Goal: Check status: Verify the current state of an ongoing process or item

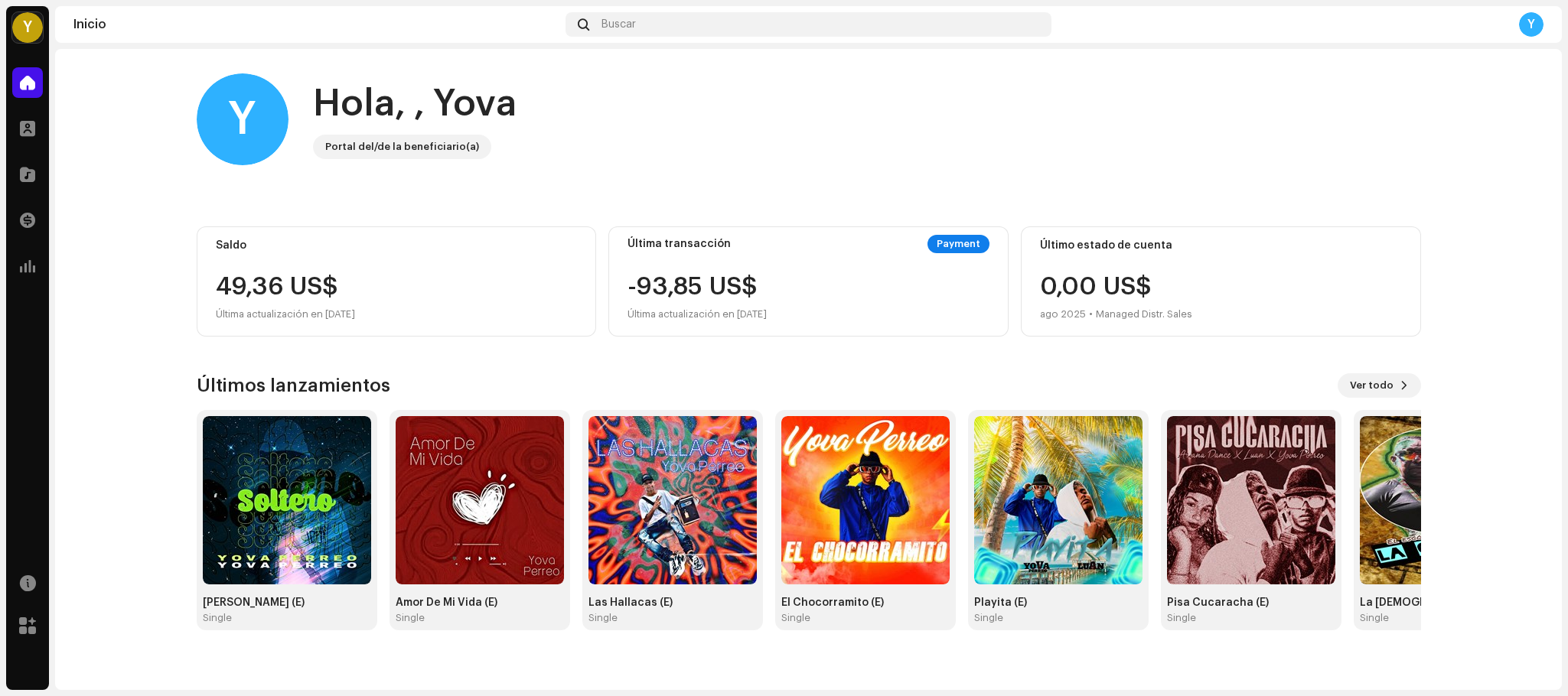
click at [950, 231] on div "Última transacción Payment -93,85 US$ Última actualización en [DATE]" at bounding box center [809, 281] width 400 height 110
click at [877, 288] on div "-93,85 US$ Última actualización en [DATE]" at bounding box center [808, 299] width 362 height 49
click at [861, 287] on div "-93,85 US$ Última actualización en [DATE]" at bounding box center [808, 299] width 362 height 49
click at [42, 125] on div at bounding box center [27, 128] width 31 height 31
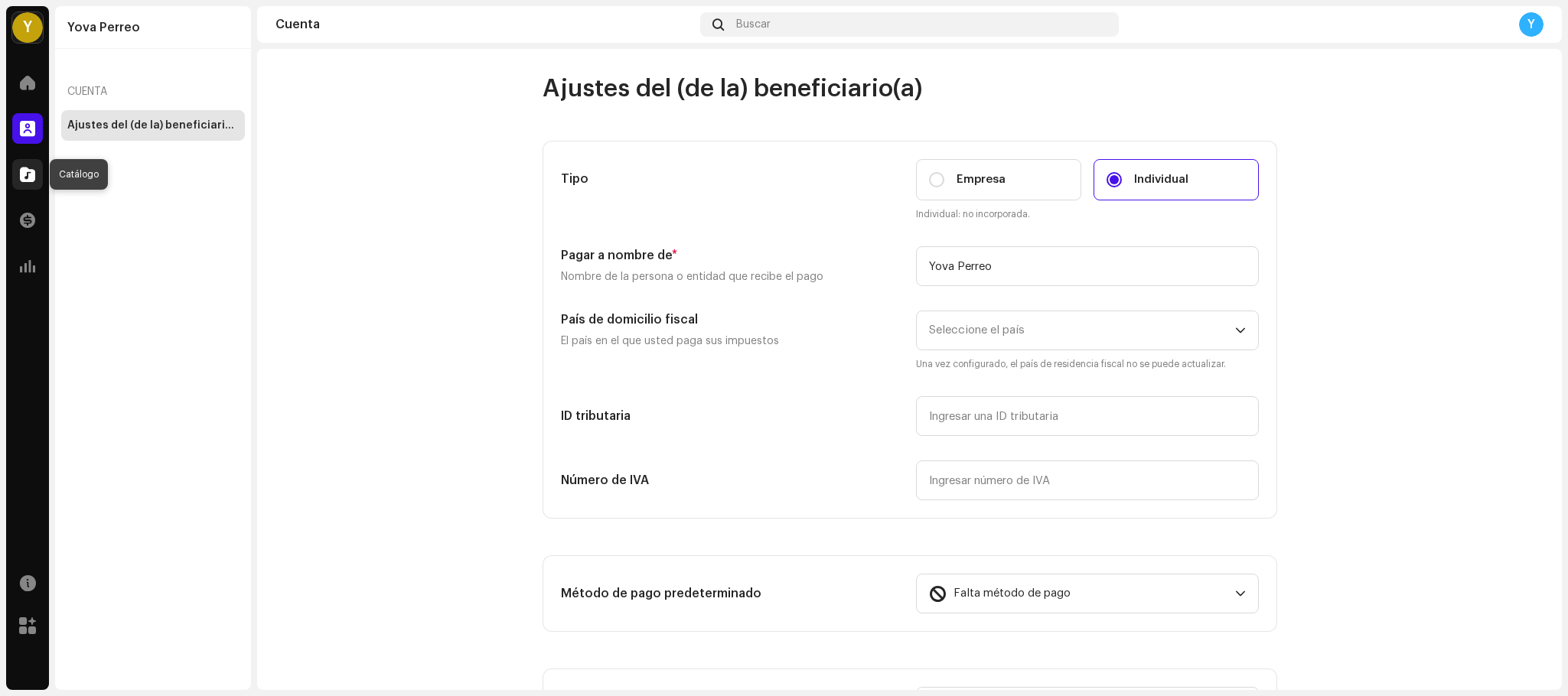
click at [21, 169] on span at bounding box center [27, 174] width 16 height 12
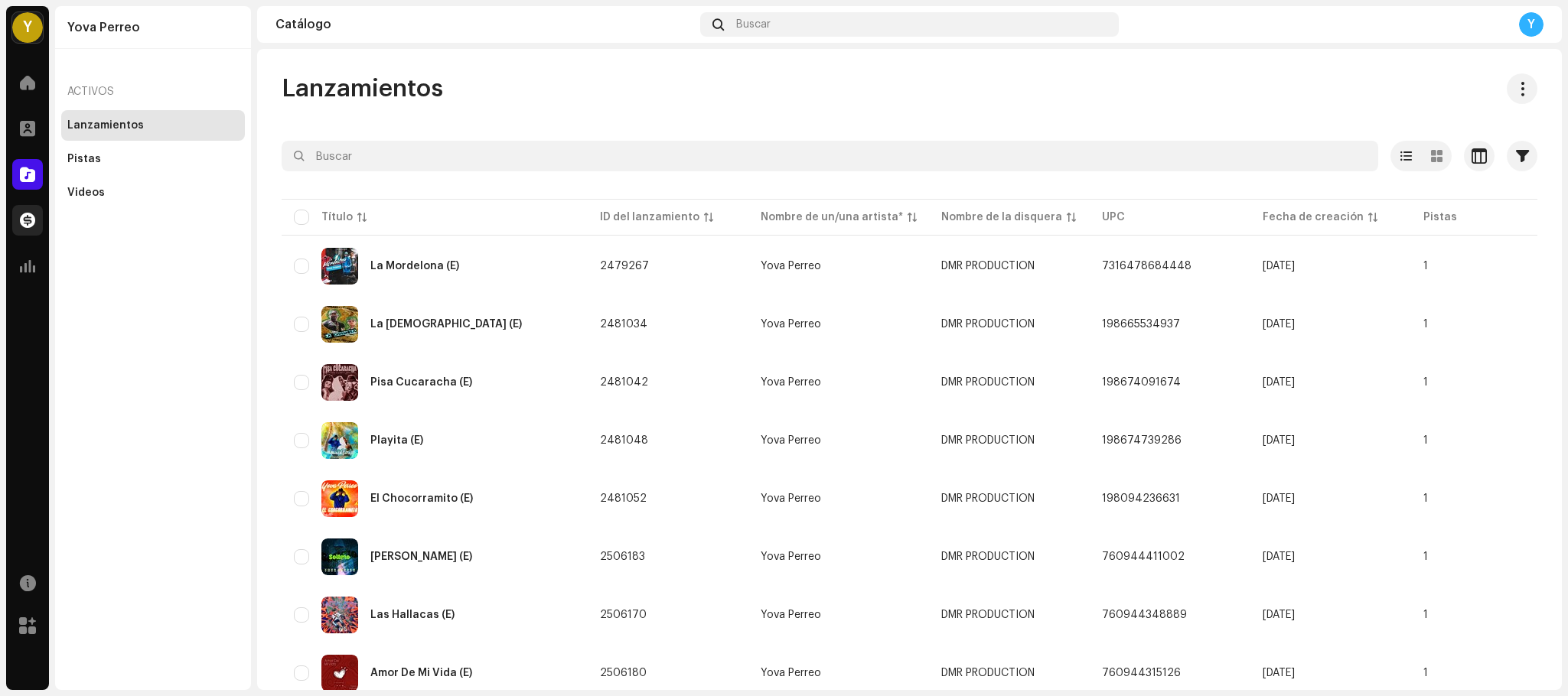
click at [28, 217] on span at bounding box center [27, 219] width 16 height 12
click at [21, 218] on span at bounding box center [27, 219] width 16 height 12
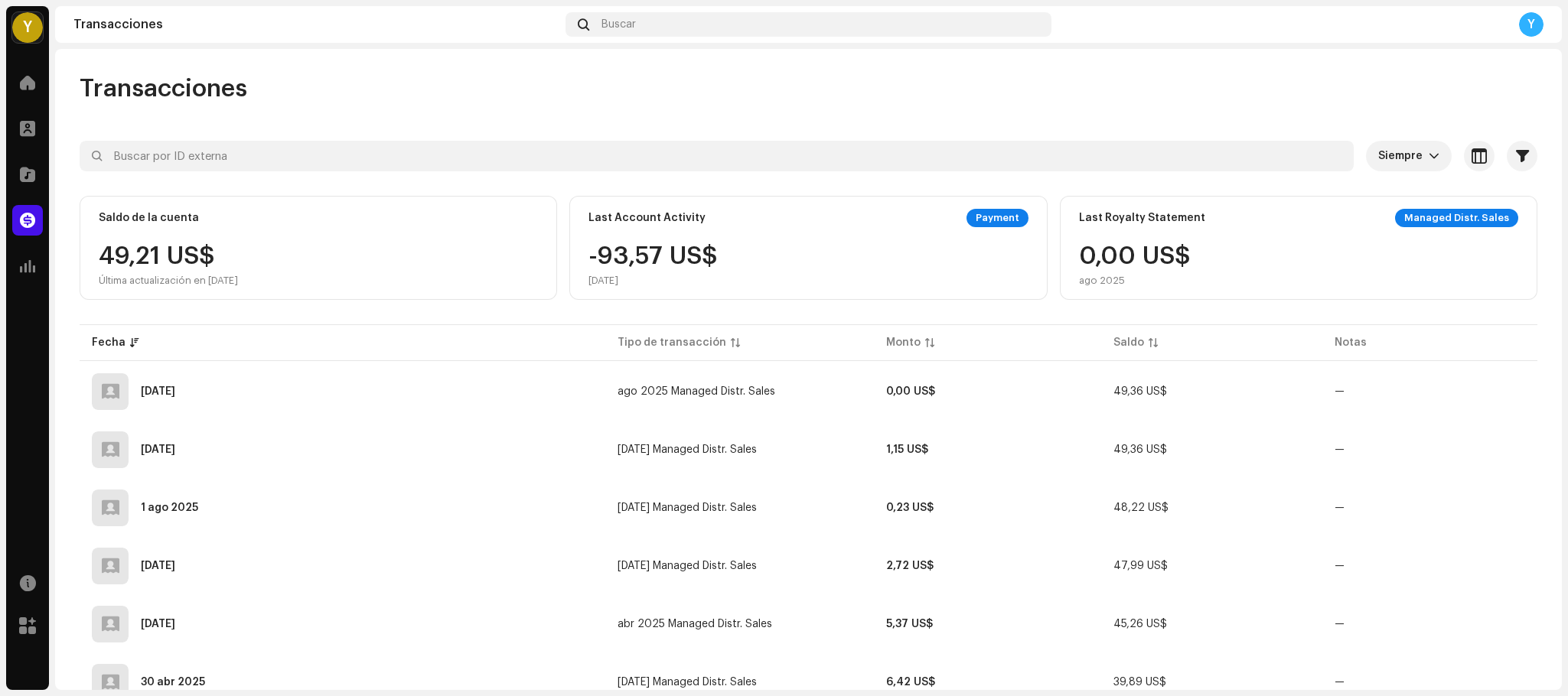
click at [110, 296] on div "Saldo de la cuenta 49,21 US$ Última actualización en [DATE]" at bounding box center [319, 247] width 478 height 104
click at [807, 374] on td "ago 2025 Managed Distr. Sales" at bounding box center [739, 391] width 269 height 55
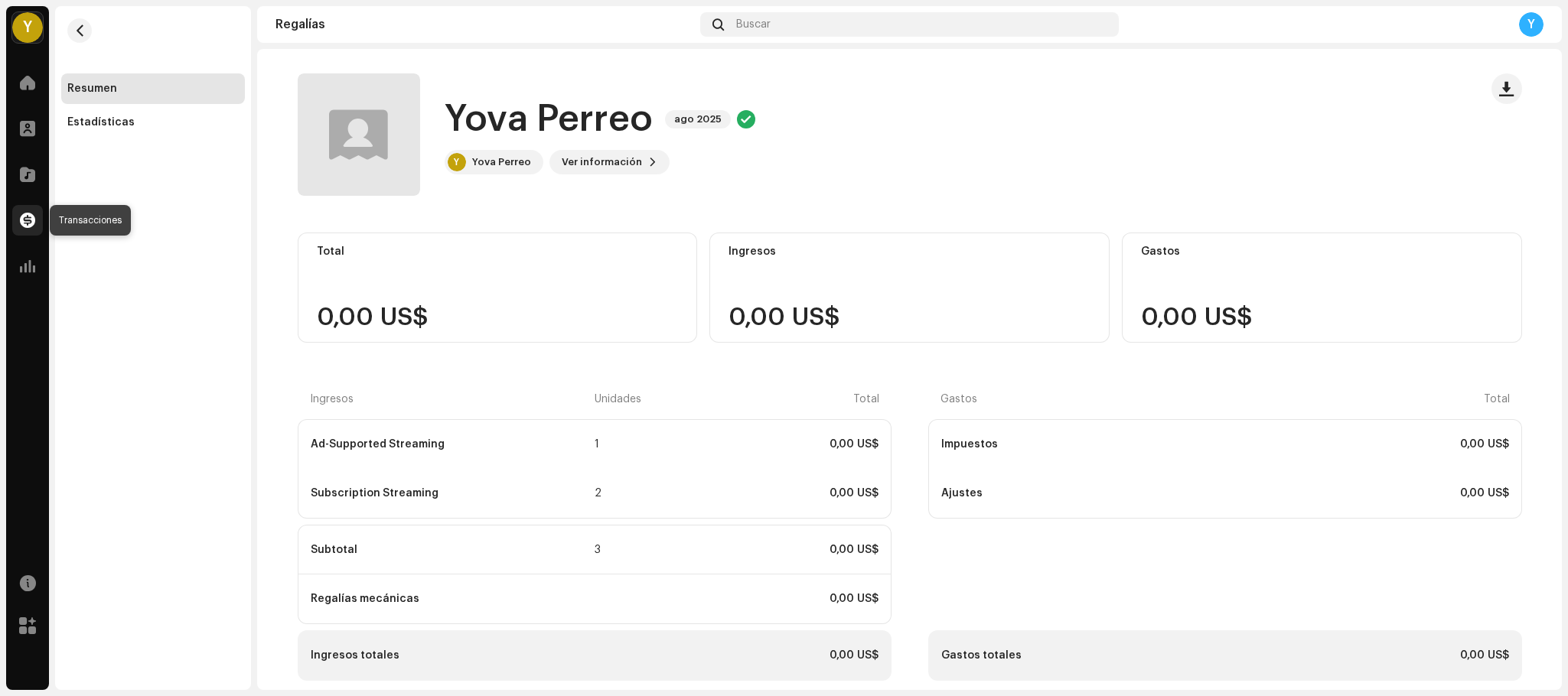
click at [24, 216] on span at bounding box center [27, 219] width 16 height 12
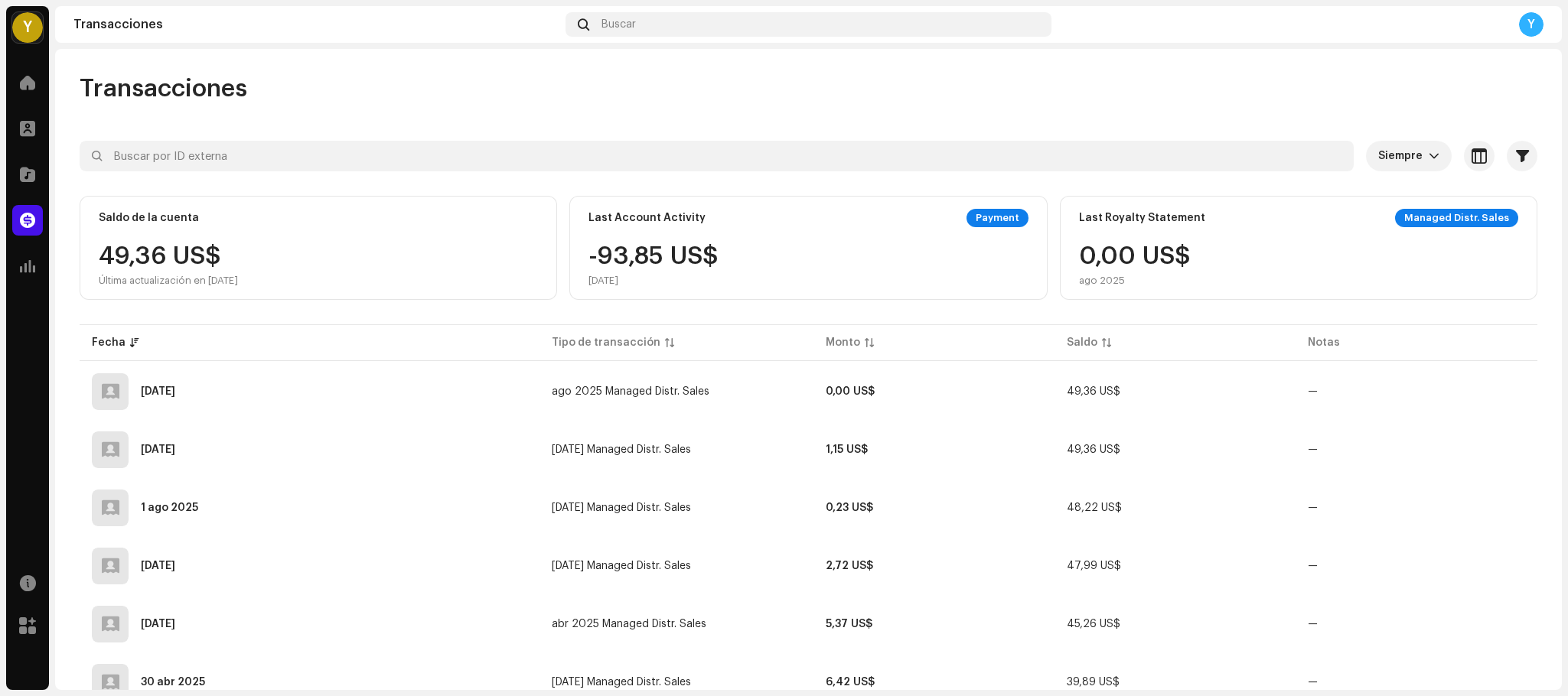
click at [1562, 677] on div "Y Yova Perreo Inicio Perfil Catálogo Transacciones Estadísticas Recursos [PERSO…" at bounding box center [784, 348] width 1568 height 696
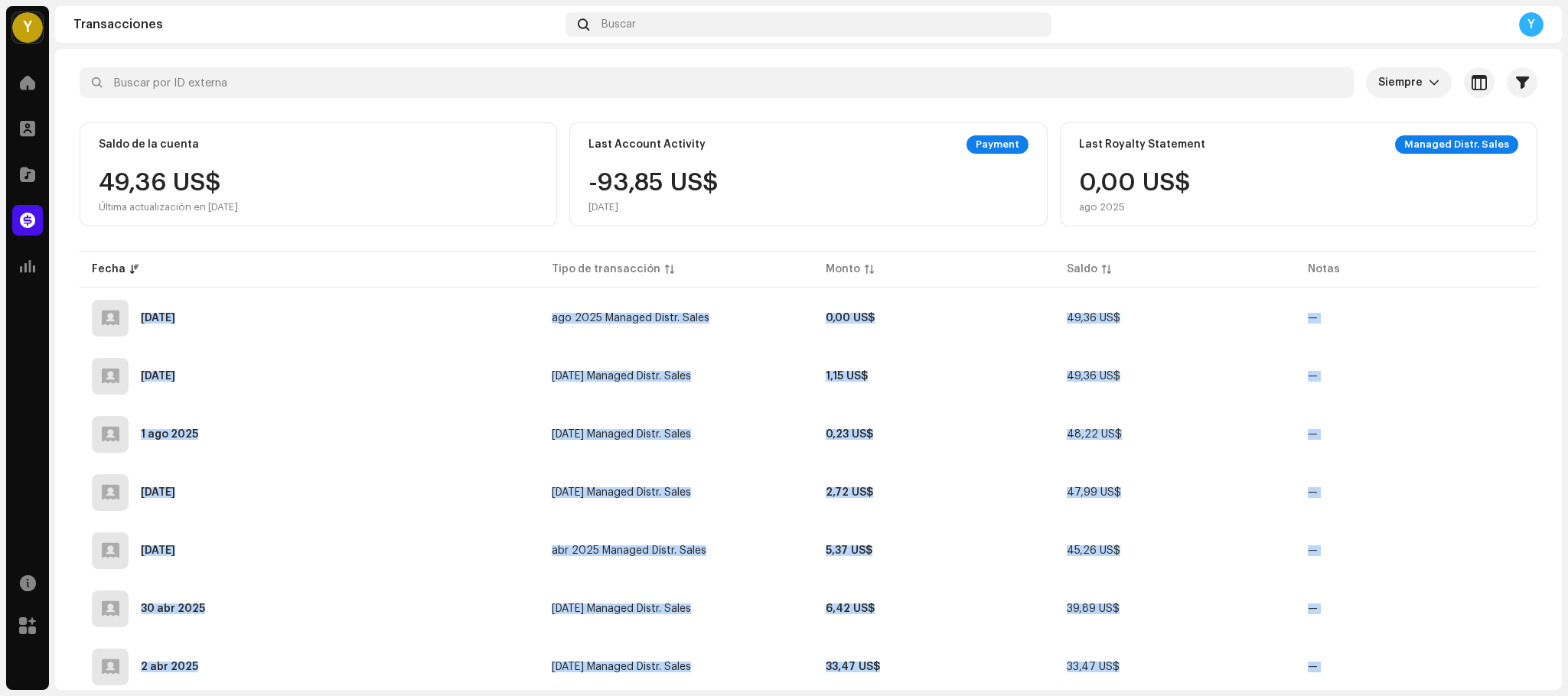
scroll to position [285, 0]
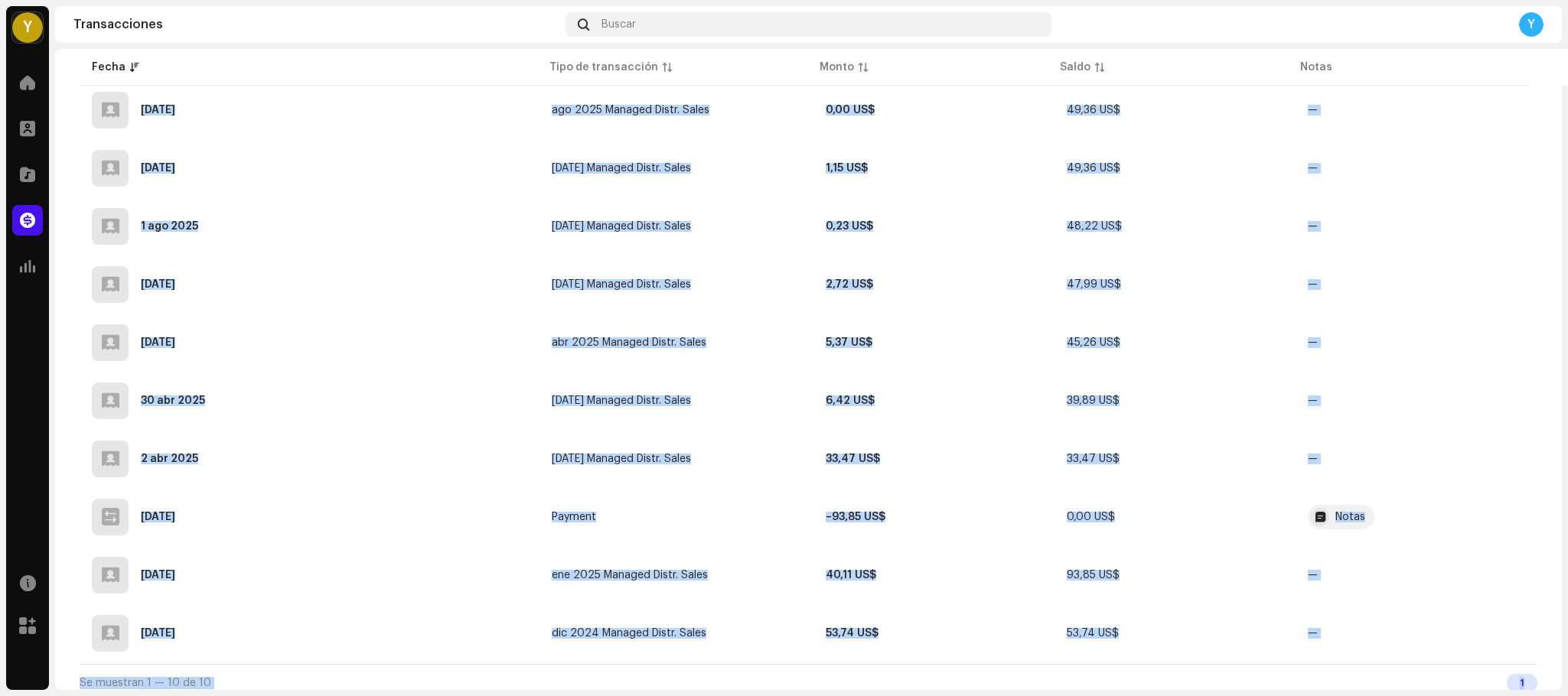
drag, startPoint x: 1562, startPoint y: 677, endPoint x: 1458, endPoint y: 739, distance: 121.1
click at [1458, 695] on html "Y Yova Perreo Inicio Perfil Catálogo Transacciones Estadísticas Recursos [PERSO…" at bounding box center [784, 348] width 1568 height 696
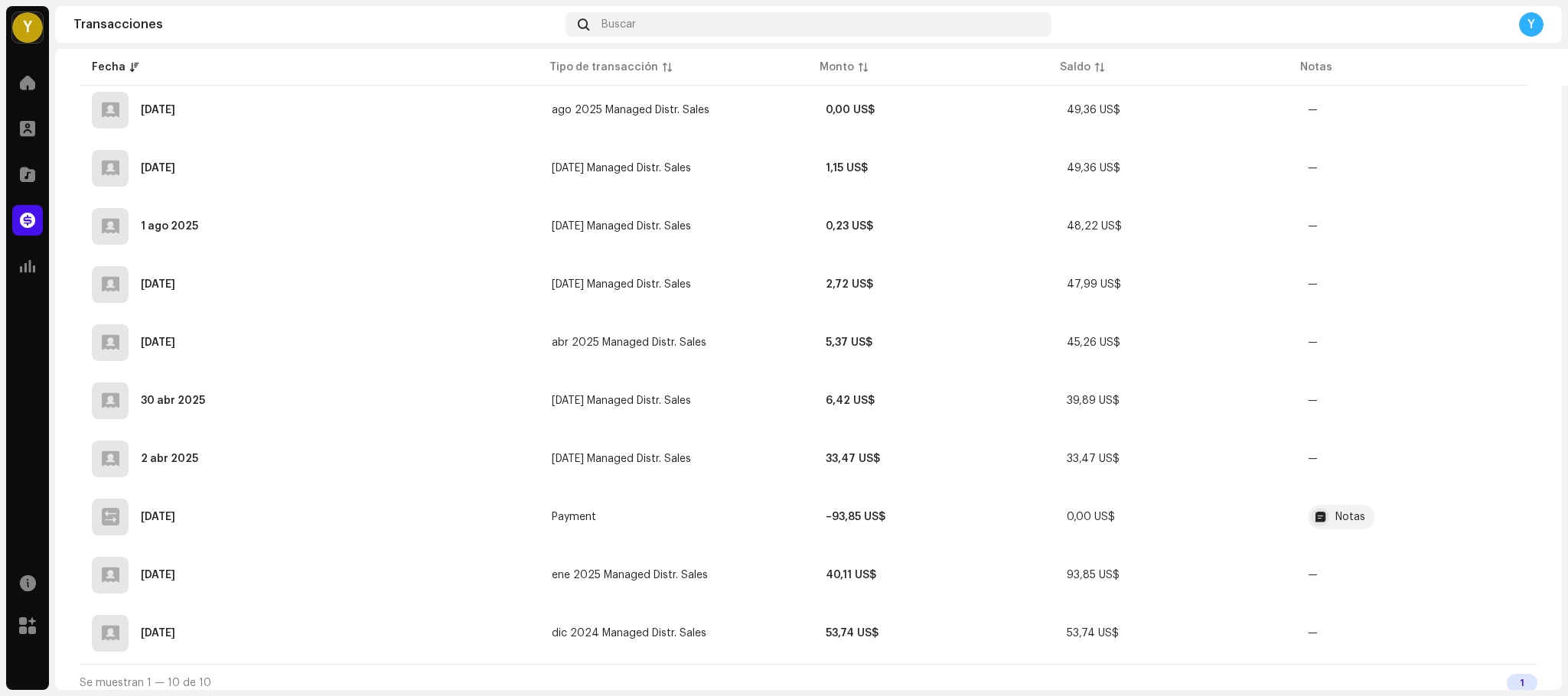
click at [1561, 49] on thead "Fecha Tipo de transacción Monto Saldo Notas" at bounding box center [863, 68] width 1568 height 37
drag, startPoint x: 1561, startPoint y: 49, endPoint x: 1550, endPoint y: 48, distance: 11.0
click at [1561, 49] on thead "Fecha Tipo de transacción Monto Saldo Notas" at bounding box center [863, 68] width 1568 height 37
click at [1556, 54] on thead "Fecha Tipo de transacción Monto Saldo Notas" at bounding box center [863, 68] width 1568 height 37
click at [1556, 51] on thead "Fecha Tipo de transacción Monto Saldo Notas" at bounding box center [863, 68] width 1568 height 37
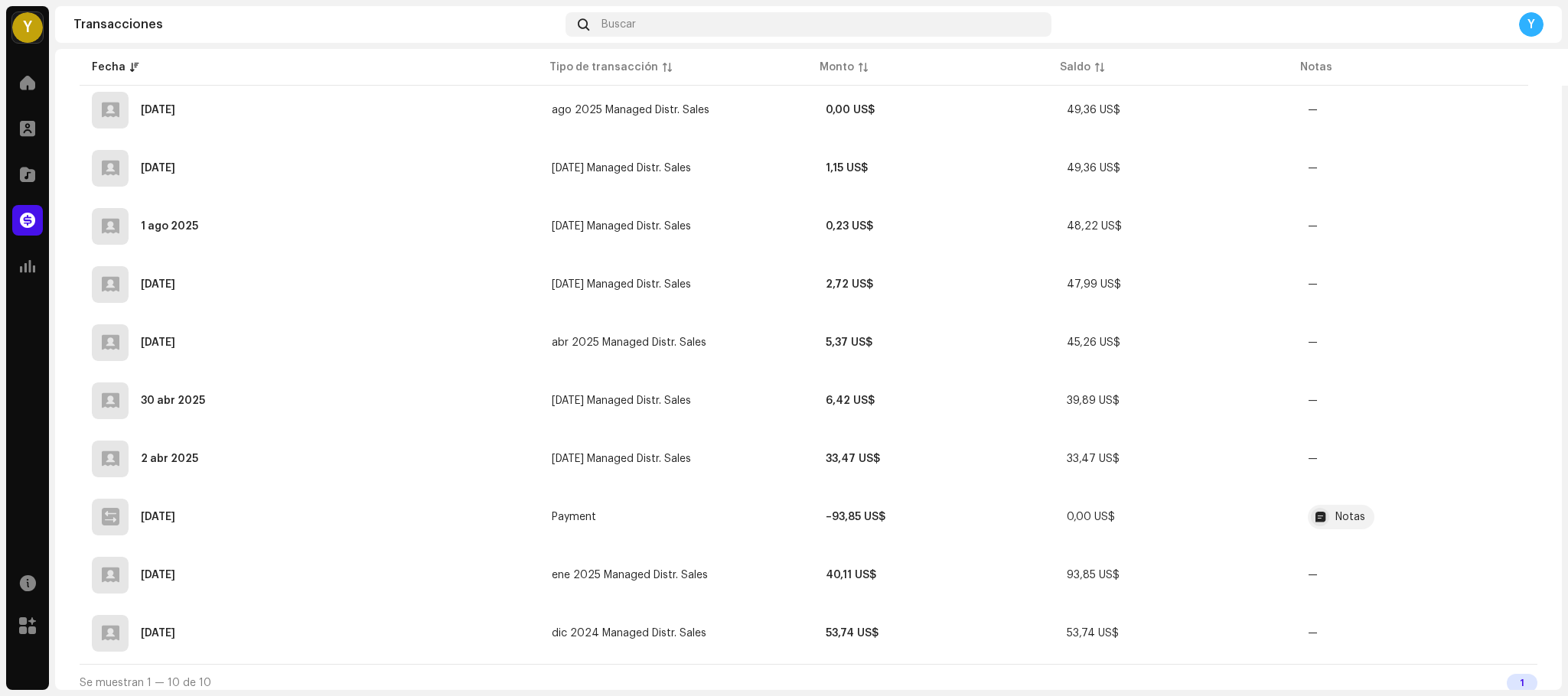
click at [1556, 51] on thead "Fecha Tipo de transacción Monto Saldo Notas" at bounding box center [863, 68] width 1568 height 37
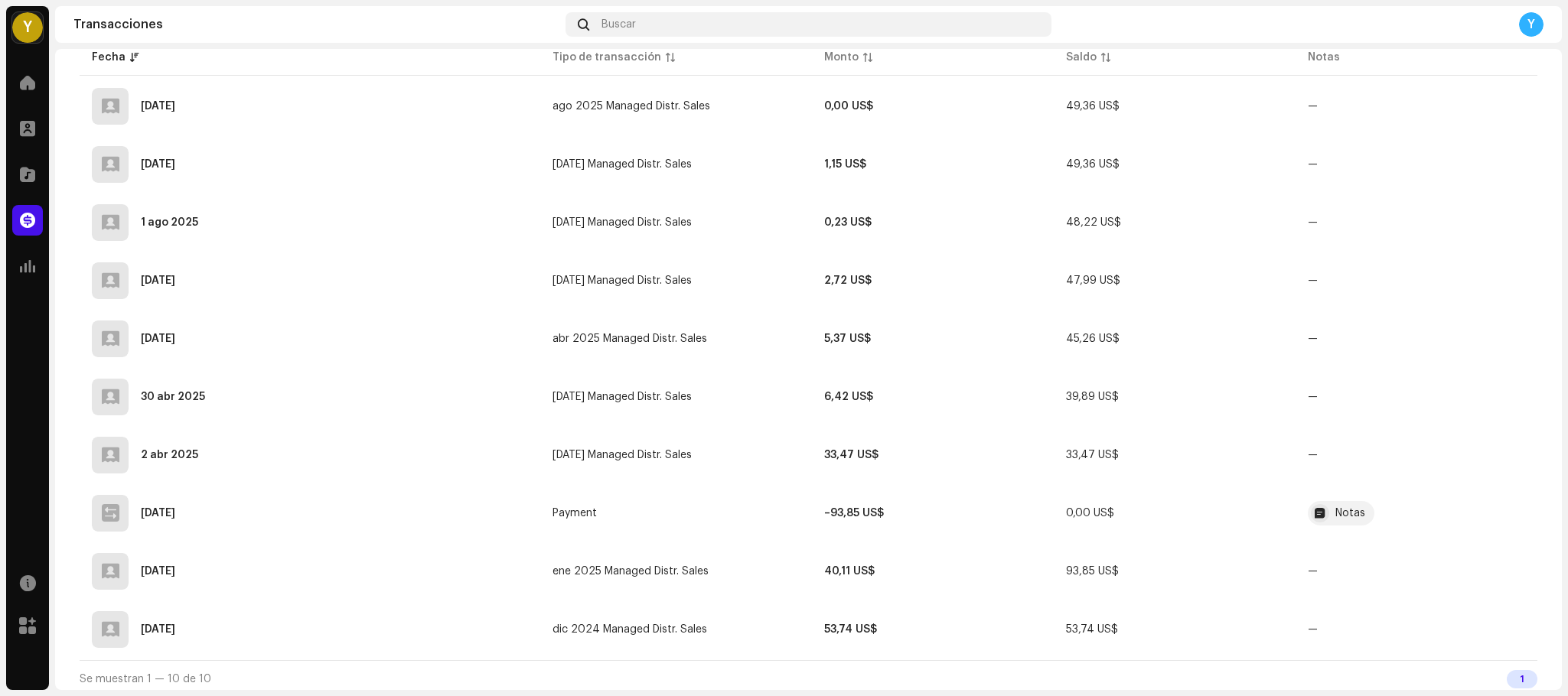
scroll to position [0, 0]
